Goal: Task Accomplishment & Management: Manage account settings

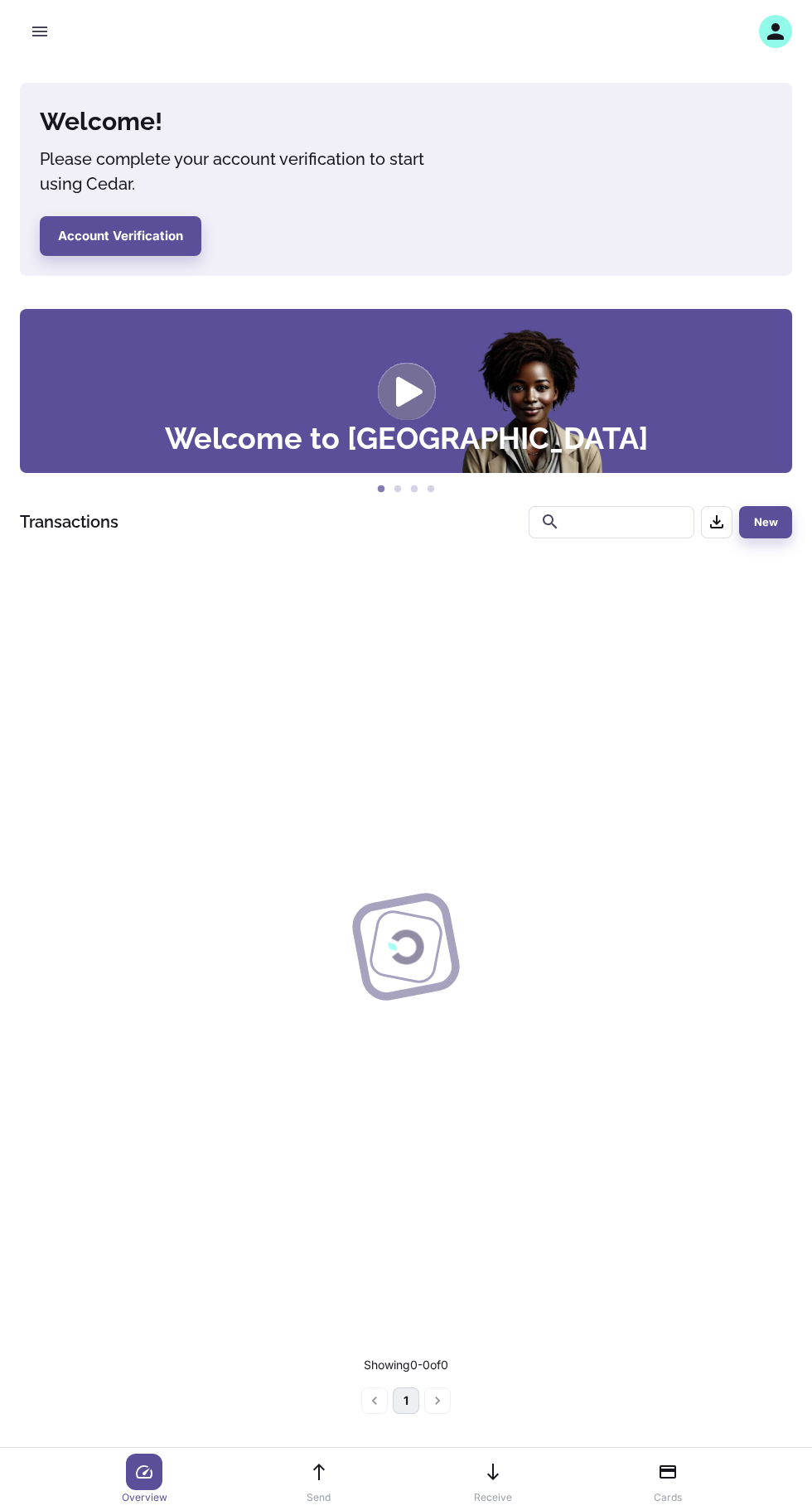
click at [775, 31] on icon "button" at bounding box center [775, 31] width 16 height 16
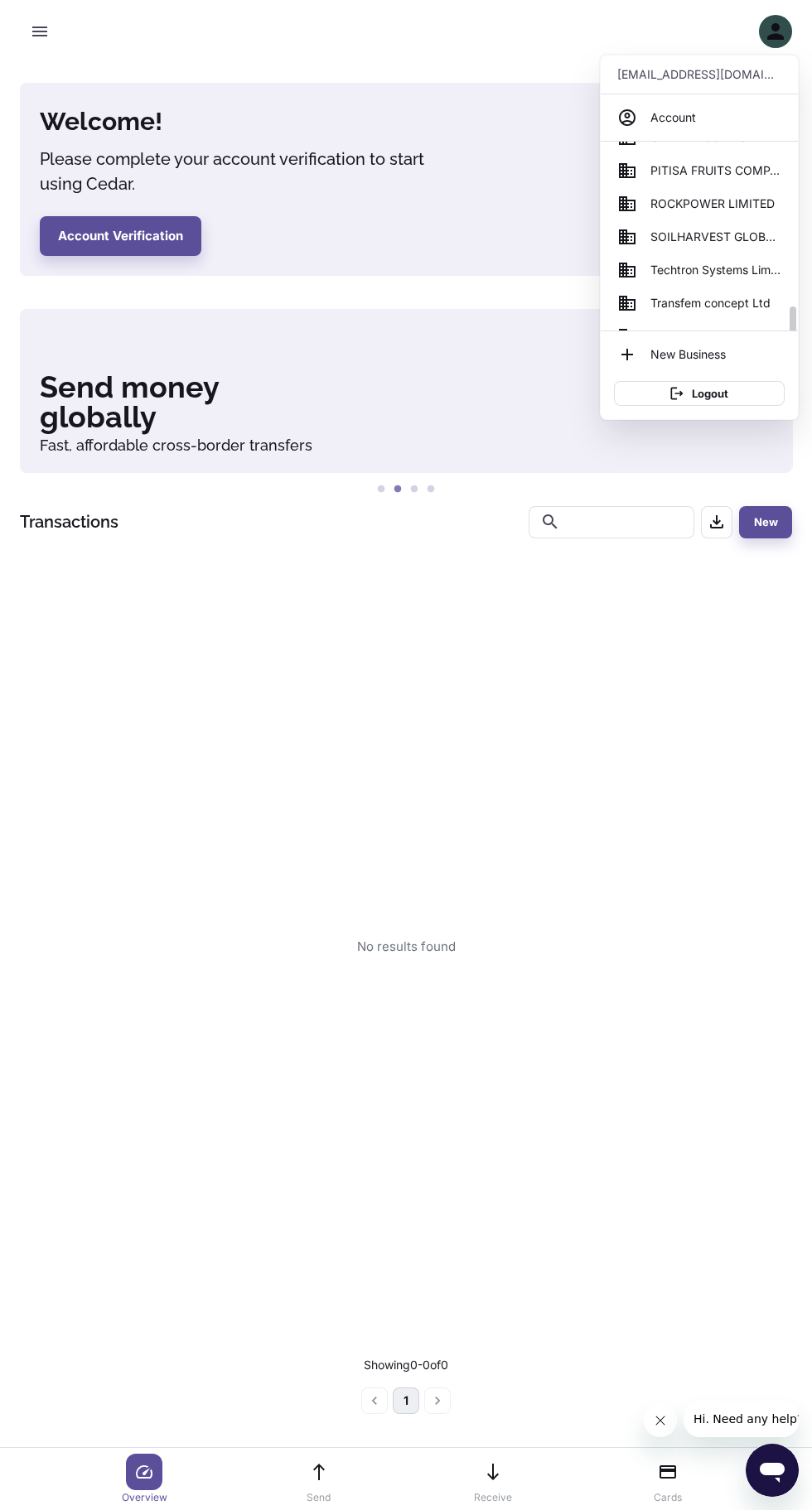
scroll to position [752, 0]
click at [716, 208] on span "SOILHARVEST GLOBAL BUSINESS SERVICES" at bounding box center [716, 207] width 131 height 18
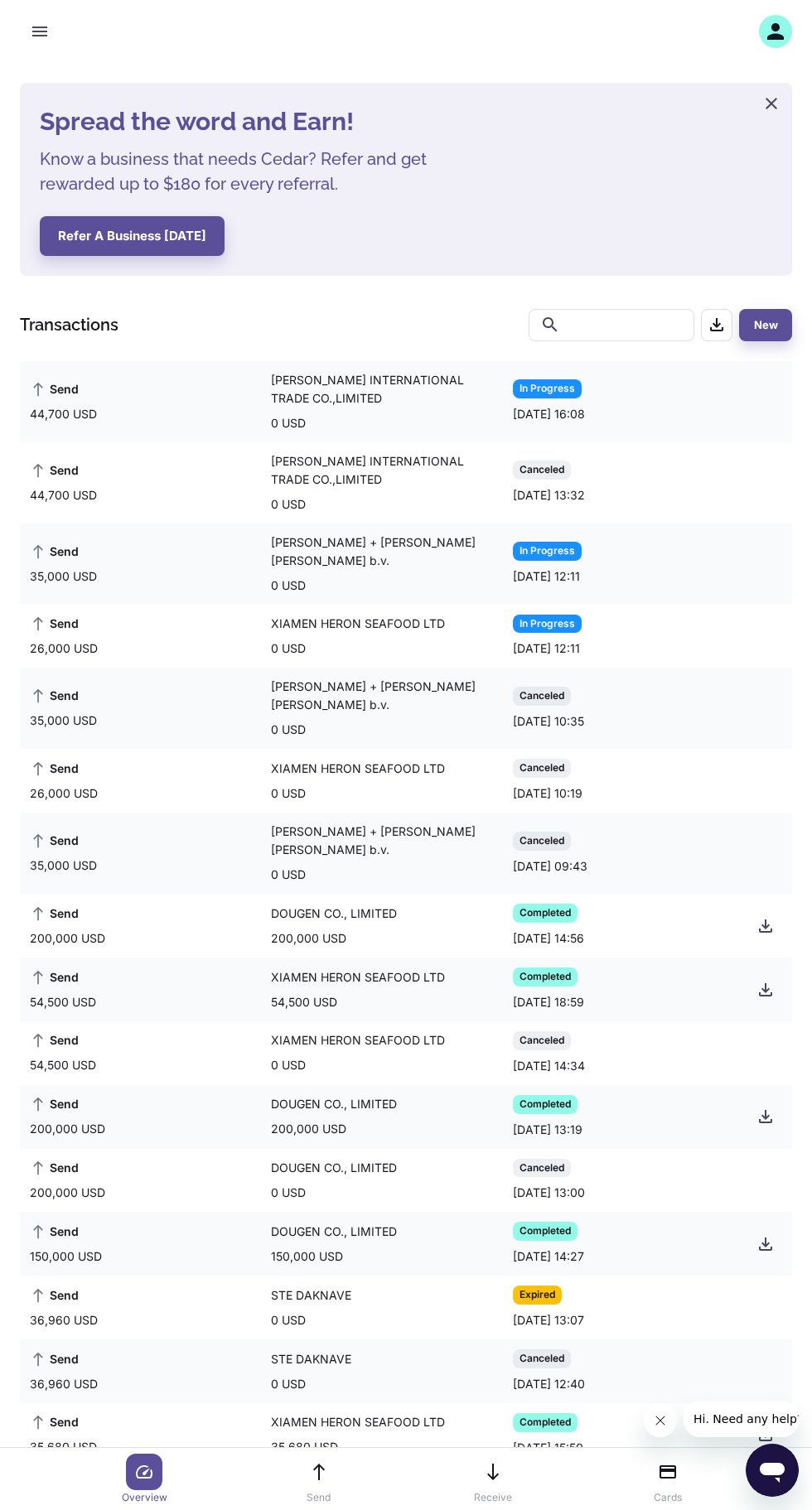
click at [775, 23] on icon "button" at bounding box center [775, 31] width 16 height 16
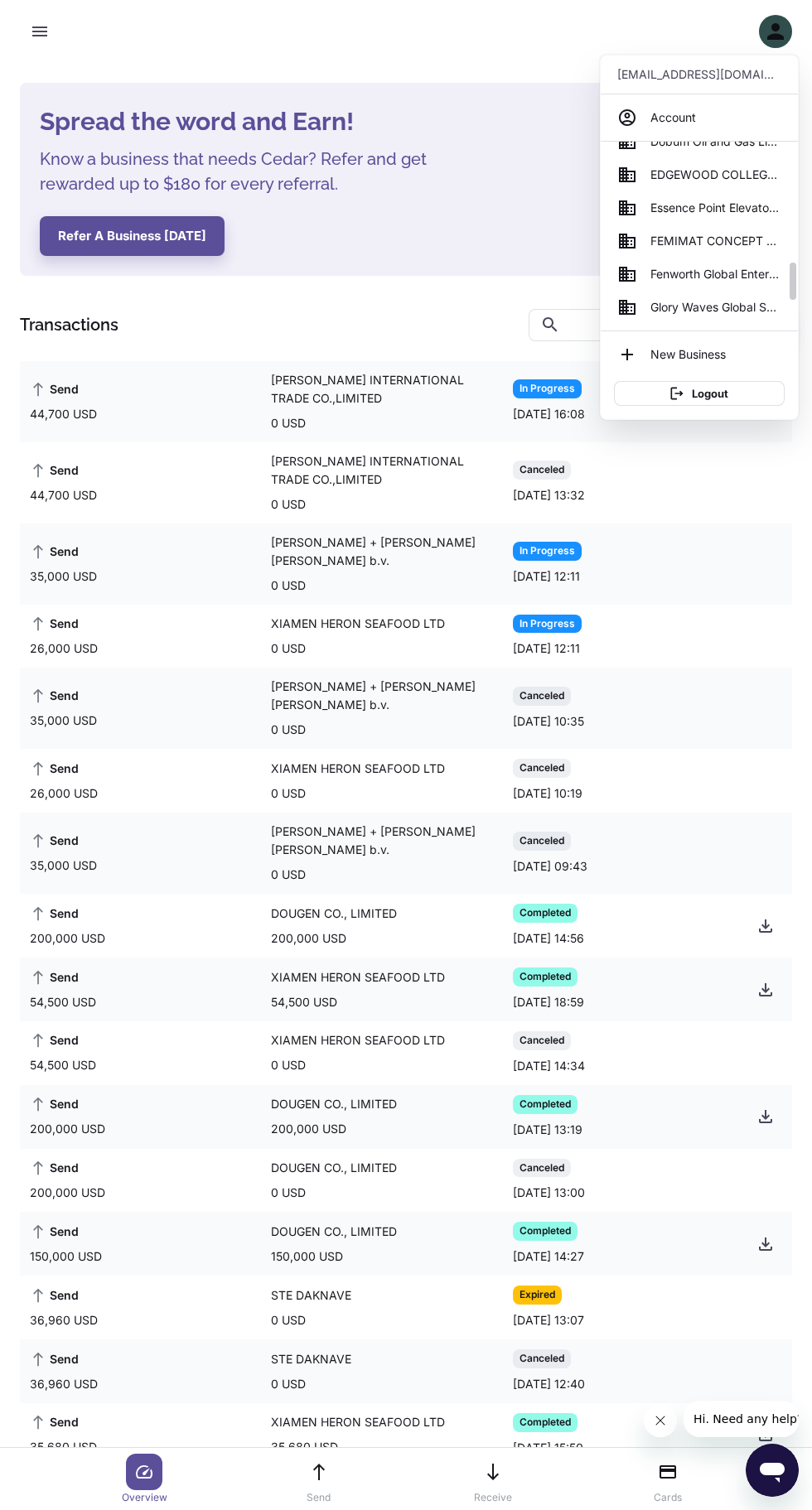
scroll to position [318, 0]
click at [706, 244] on span "Glory Waves Global System Co. Int Ltd" at bounding box center [716, 244] width 131 height 18
